Goal: Information Seeking & Learning: Find specific page/section

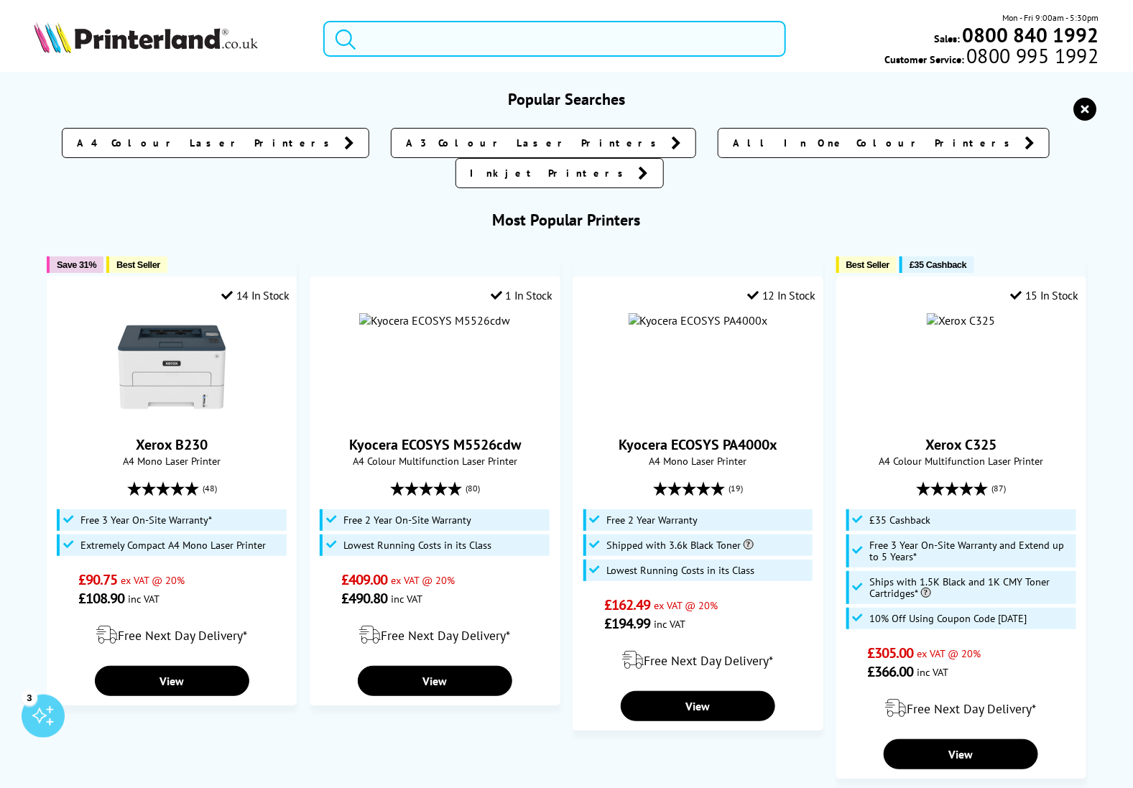
drag, startPoint x: 407, startPoint y: 45, endPoint x: 400, endPoint y: 34, distance: 13.2
click at [406, 45] on input "search" at bounding box center [554, 39] width 463 height 36
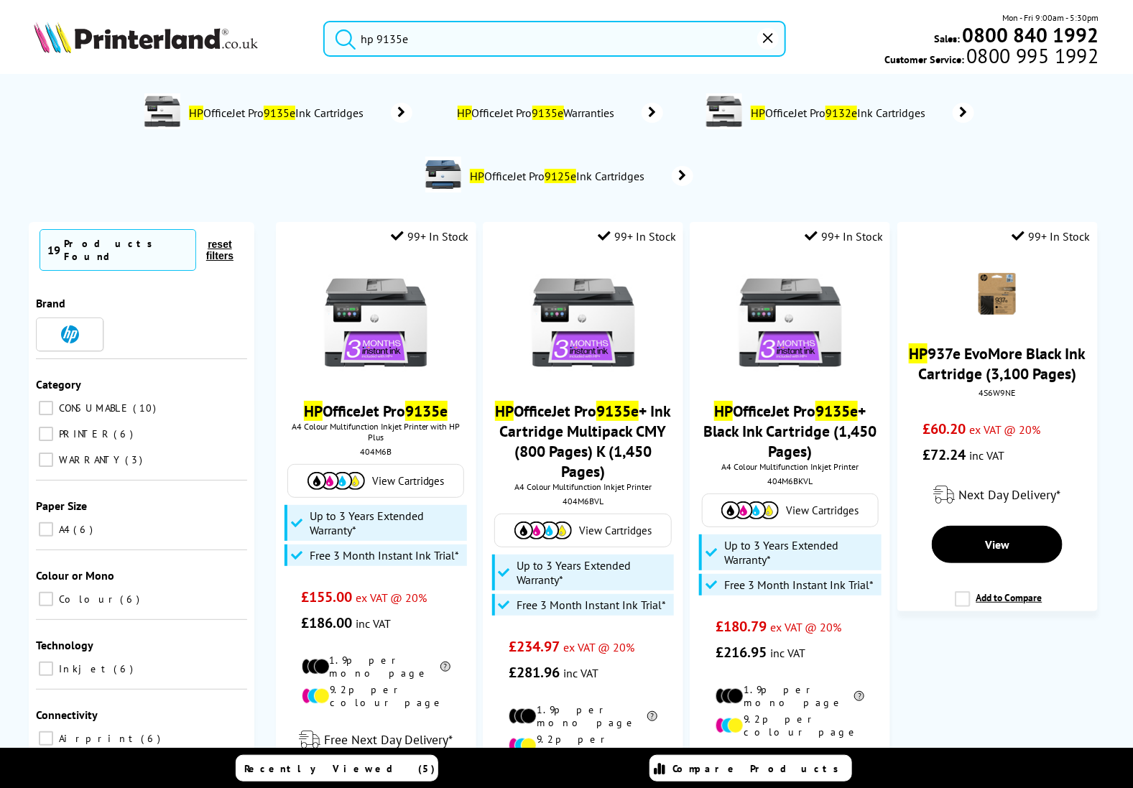
type input "hp 9135e"
click at [324, 21] on button "submit" at bounding box center [342, 37] width 36 height 32
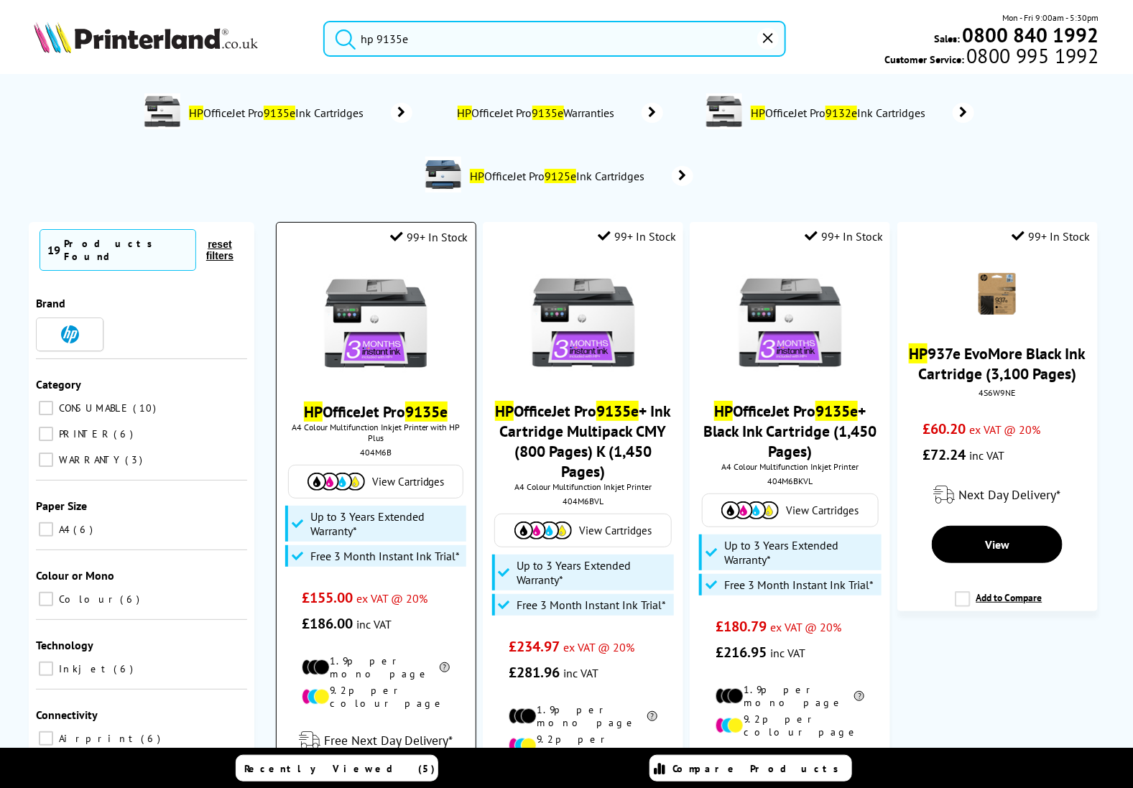
click at [343, 415] on link "HP OfficeJet Pro 9135e" at bounding box center [376, 412] width 144 height 20
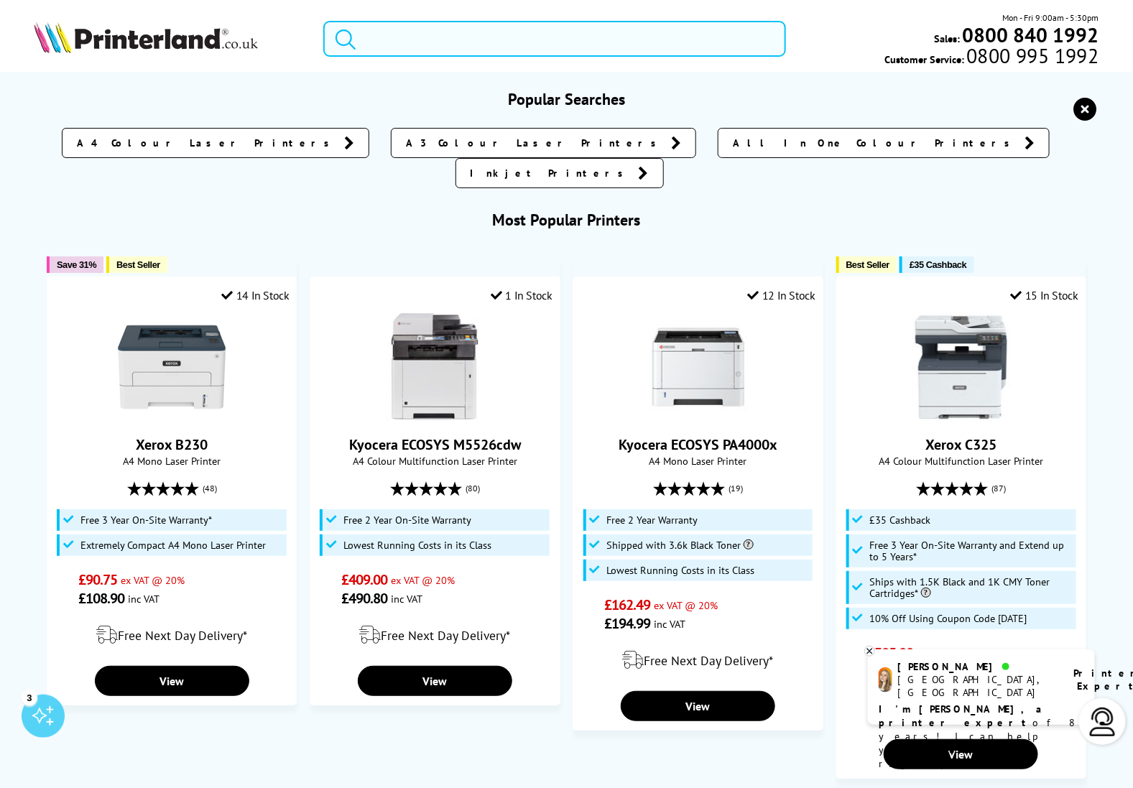
drag, startPoint x: 493, startPoint y: 36, endPoint x: 475, endPoint y: 36, distance: 18.0
click at [475, 36] on input "search" at bounding box center [554, 39] width 463 height 36
click at [101, 62] on div "Mon - Fri 9:00am - 5:30pm Sales: 0800 840 1992 Customer Service: 0800 995 1992" at bounding box center [566, 42] width 1133 height 63
